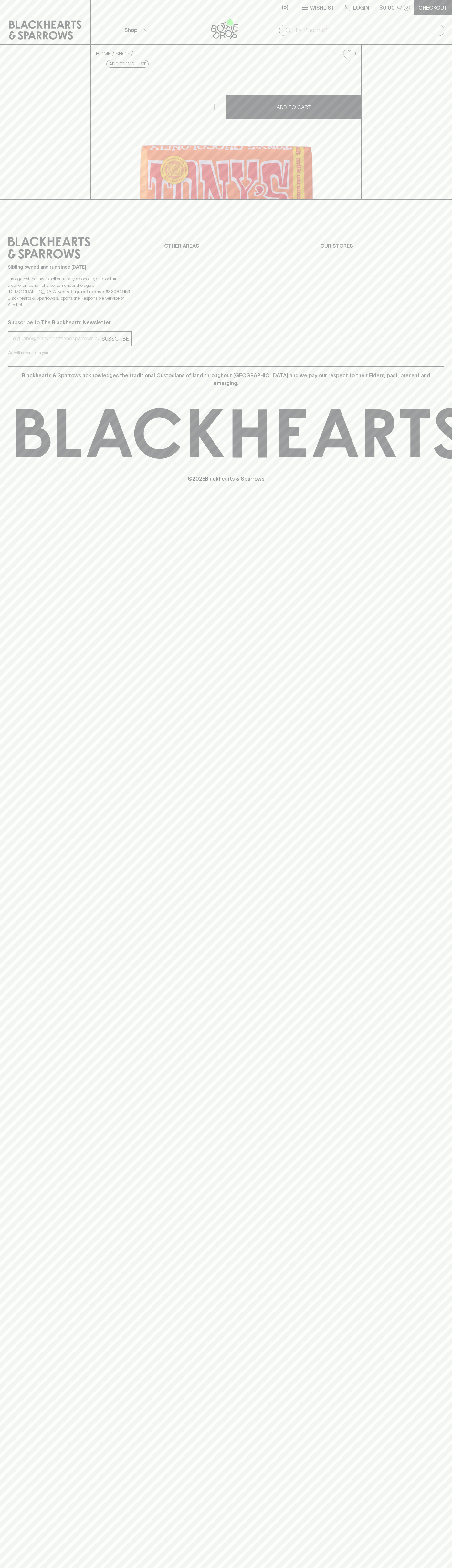
click at [212, 24] on icon at bounding box center [224, 28] width 82 height 21
click at [434, 82] on div "HOME SHOP [PERSON_NAME]'s Chocolonely Milk Caramel Sea Salt Chocolate Bar $10.0…" at bounding box center [226, 122] width 452 height 155
click at [81, 1567] on html "⠀ ⠀ Wishlist Login $0.00 0 Checkout Shop ​ HOME SHOP [PERSON_NAME]'s Chocolonel…" at bounding box center [226, 784] width 452 height 1568
click at [28, 128] on div "HOME SHOP [PERSON_NAME]'s Chocolonely Milk Caramel Sea Salt Chocolate Bar $10.0…" at bounding box center [226, 122] width 452 height 155
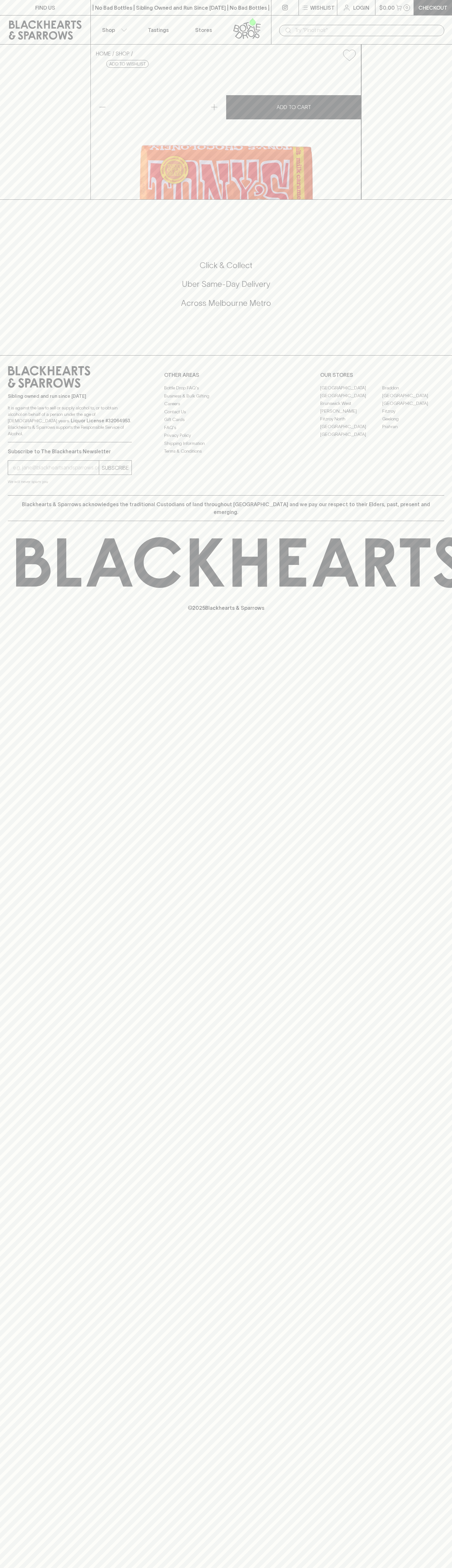
click at [351, 399] on link "Brunswick" at bounding box center [351, 395] width 62 height 8
